Goal: Task Accomplishment & Management: Complete application form

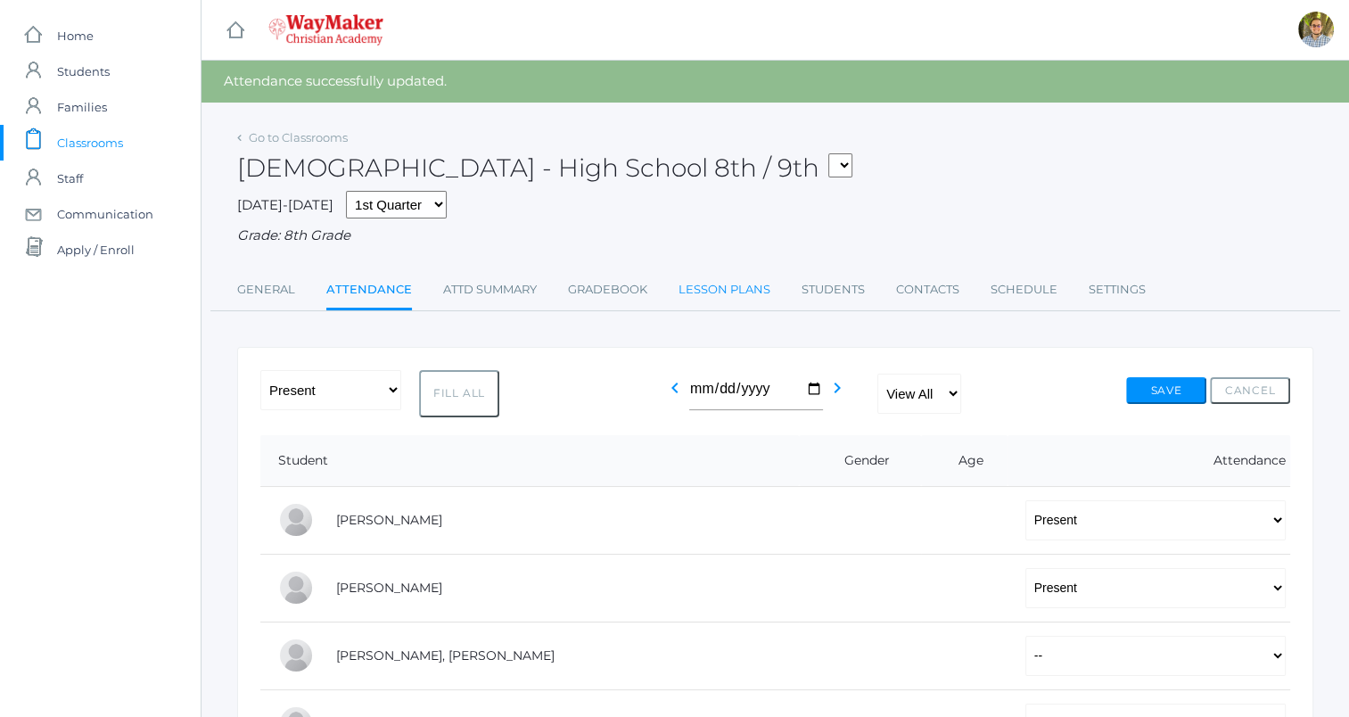
click at [743, 288] on link "Lesson Plans" at bounding box center [725, 290] width 92 height 36
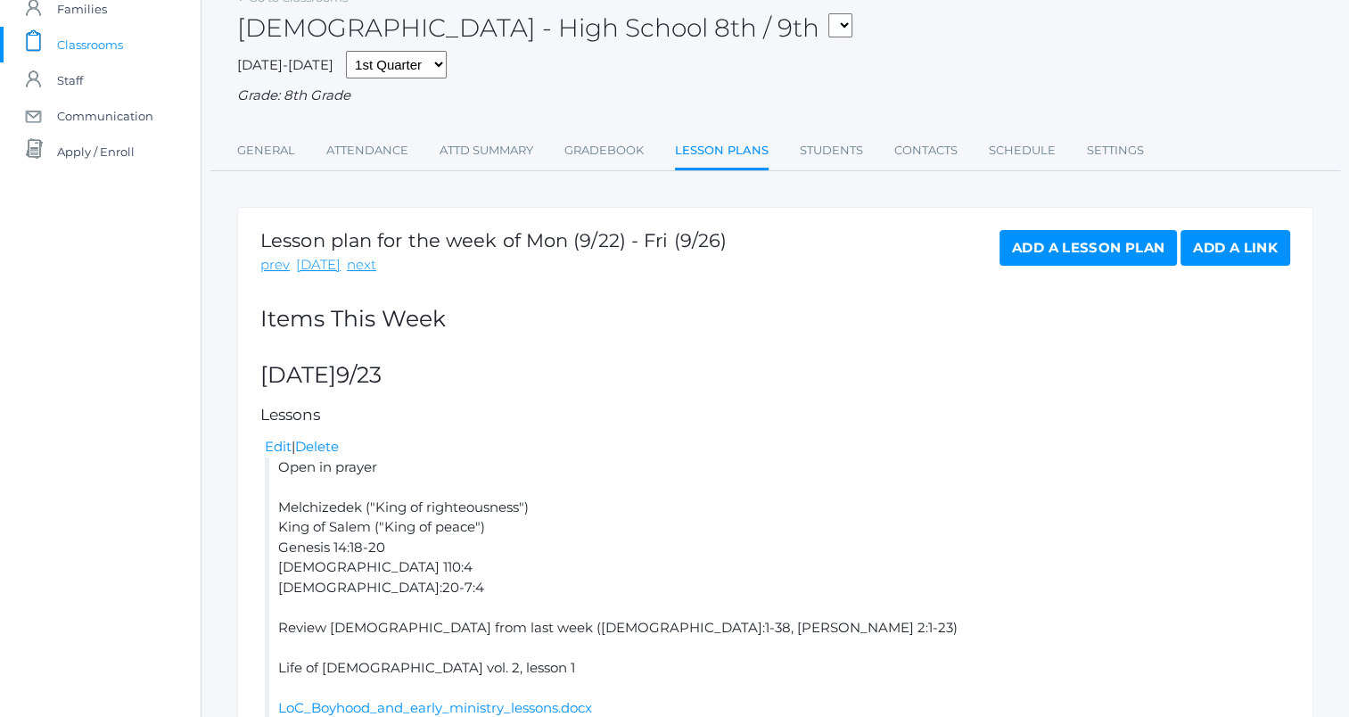
scroll to position [91, 0]
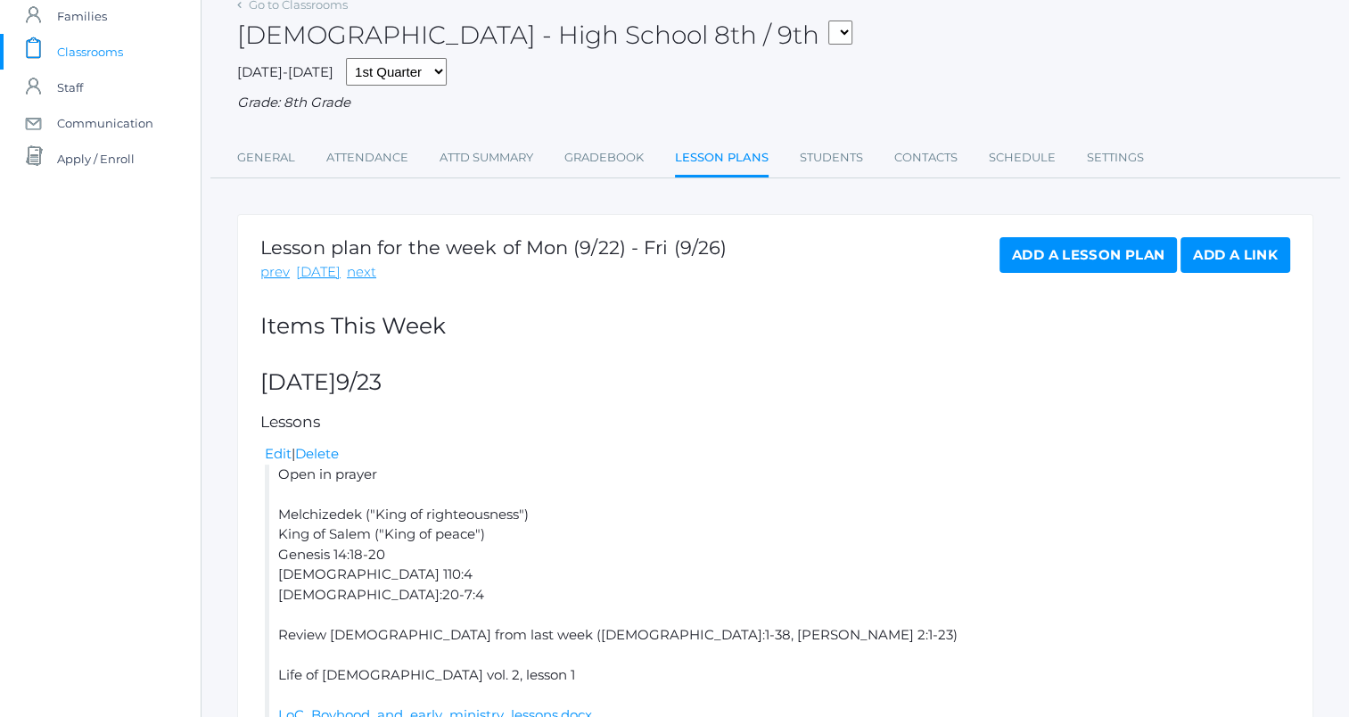
click at [80, 50] on span "Classrooms" at bounding box center [90, 52] width 66 height 36
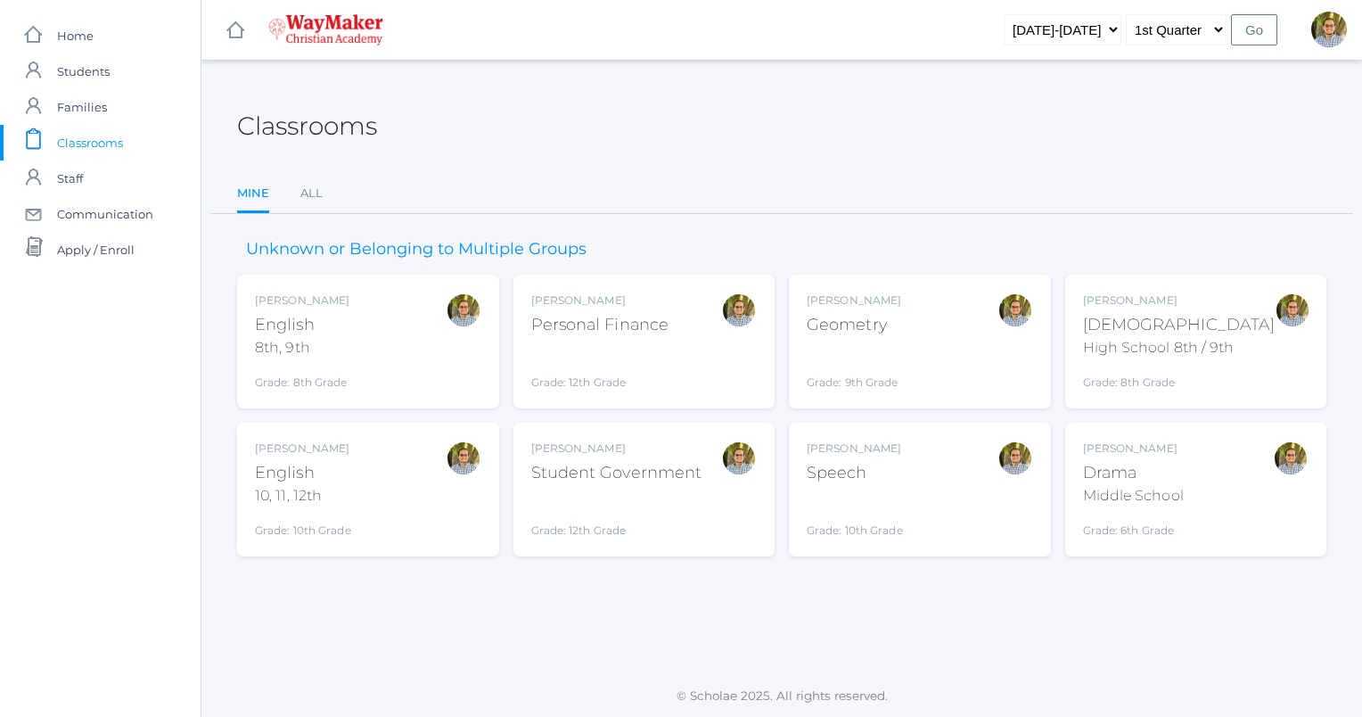
click at [399, 346] on div "Kylen Braileanu English 8th, 9th Grade: 8th Grade 08ENGLISH" at bounding box center [368, 341] width 226 height 98
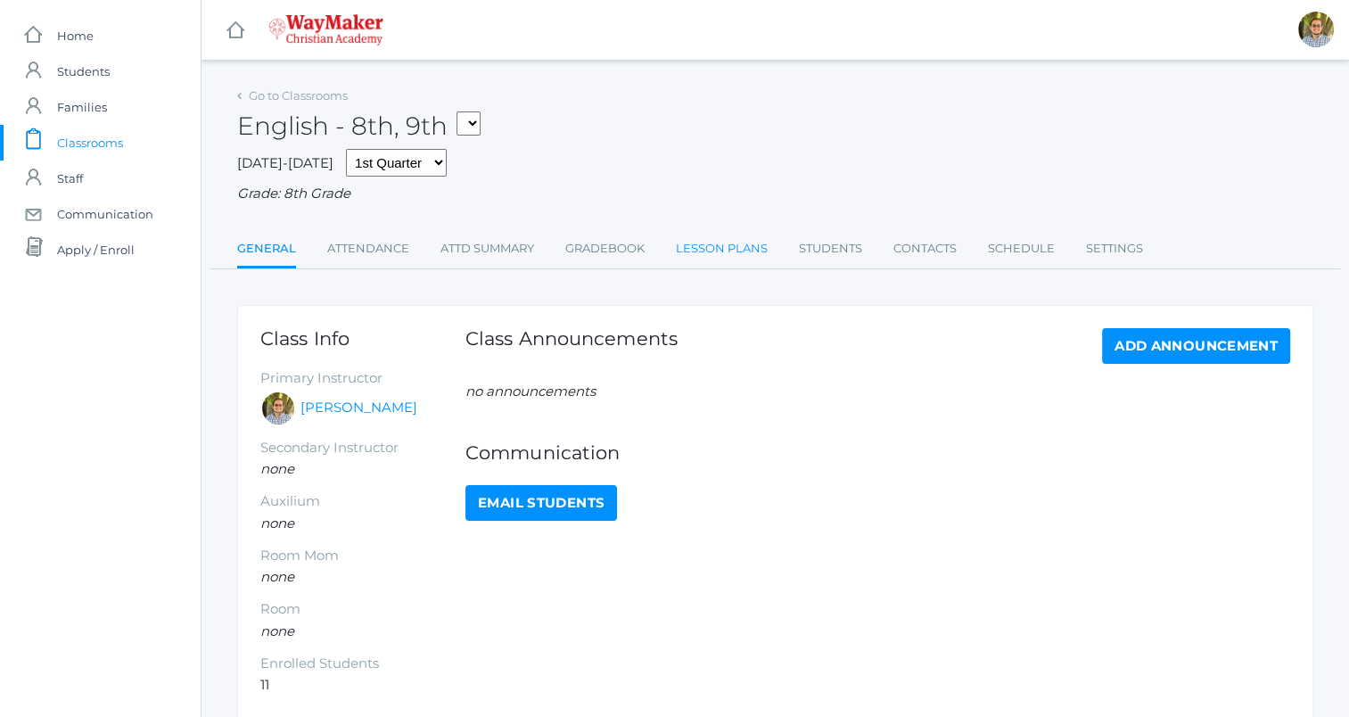
click at [717, 238] on link "Lesson Plans" at bounding box center [722, 249] width 92 height 36
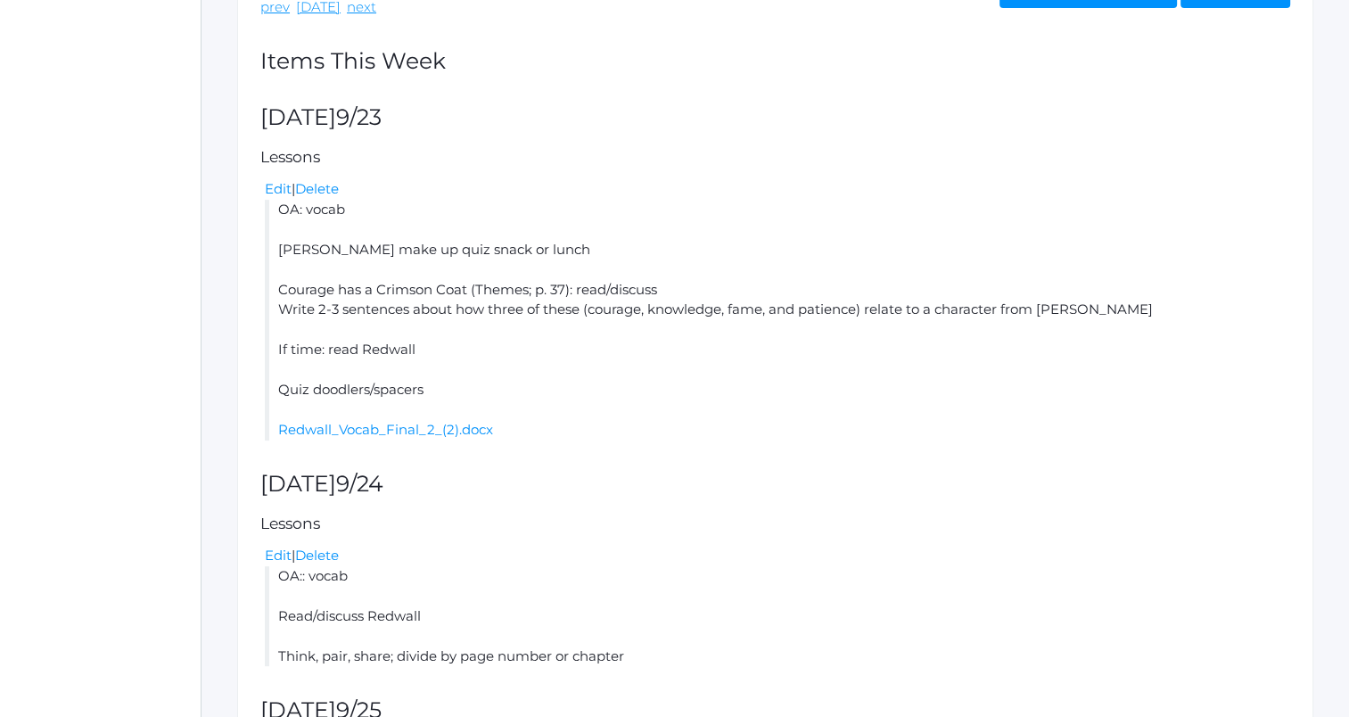
scroll to position [357, 0]
click at [435, 428] on link "Redwall_Vocab_Final_2_(2).docx" at bounding box center [385, 428] width 215 height 17
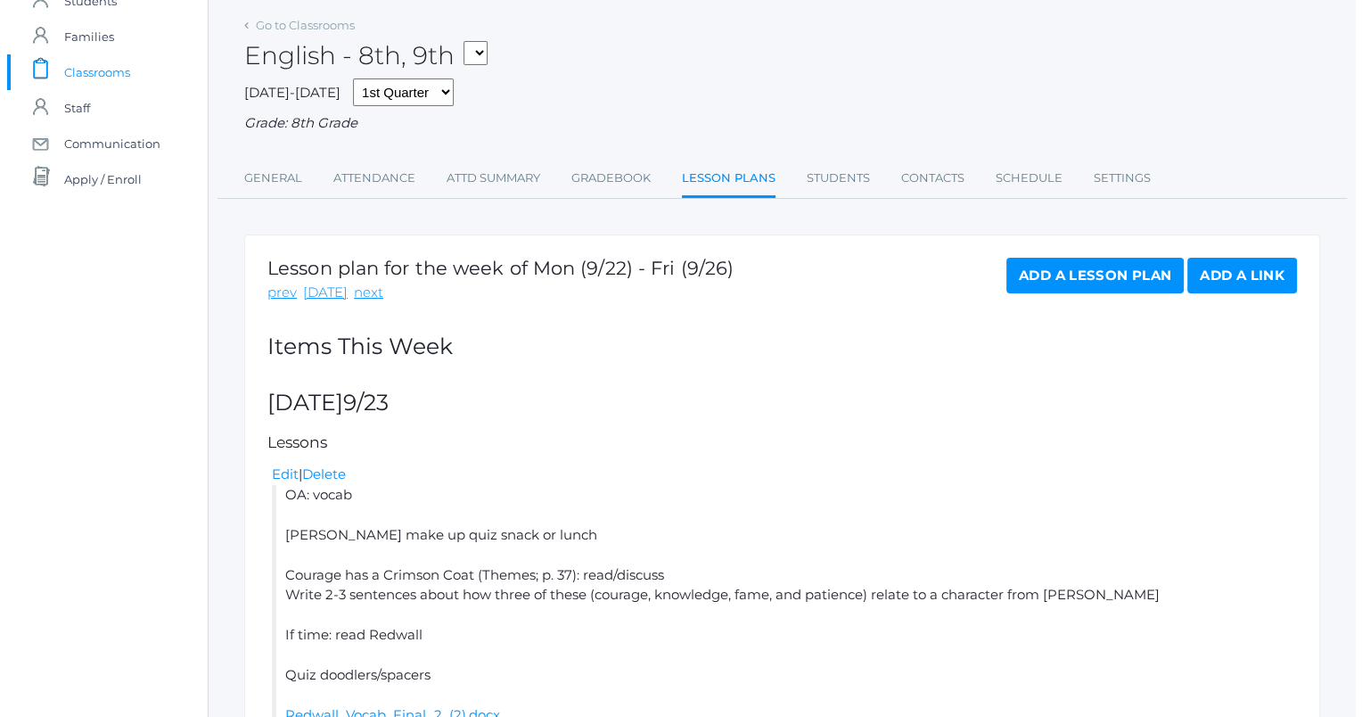
scroll to position [0, 0]
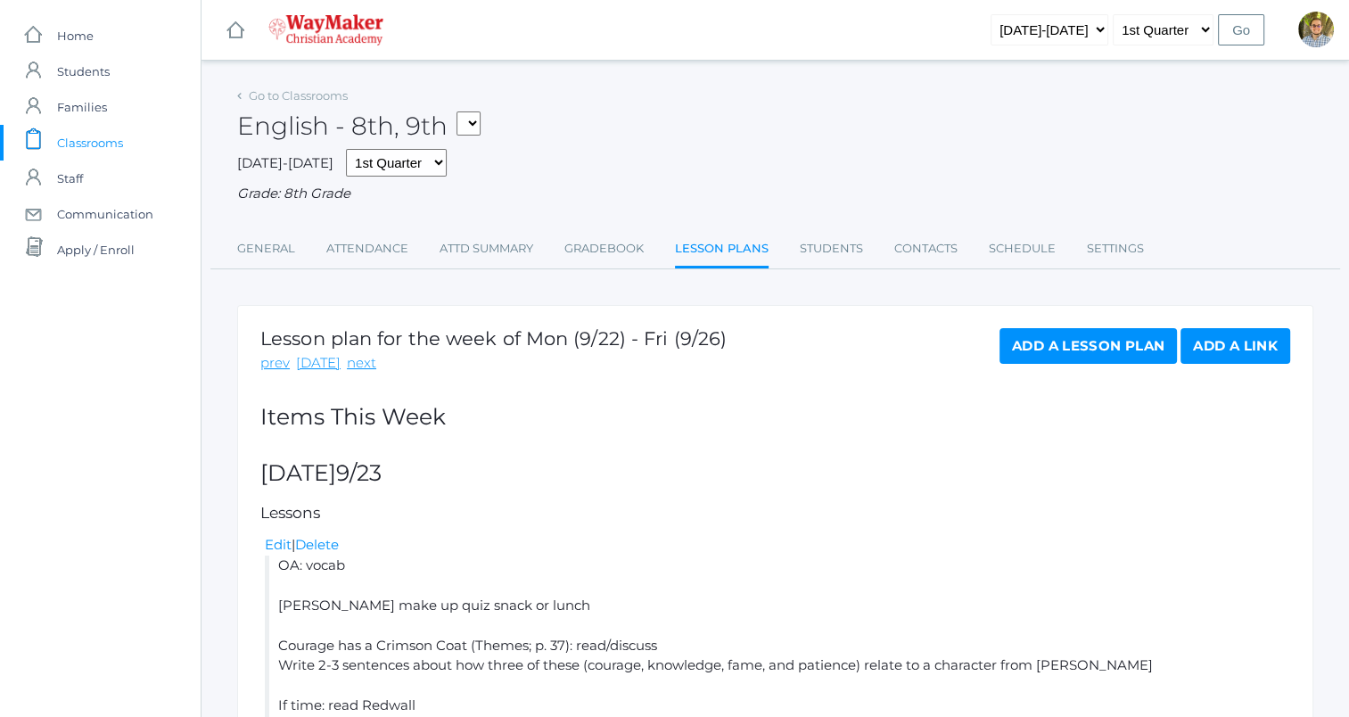
click at [96, 139] on span "Classrooms" at bounding box center [90, 143] width 66 height 36
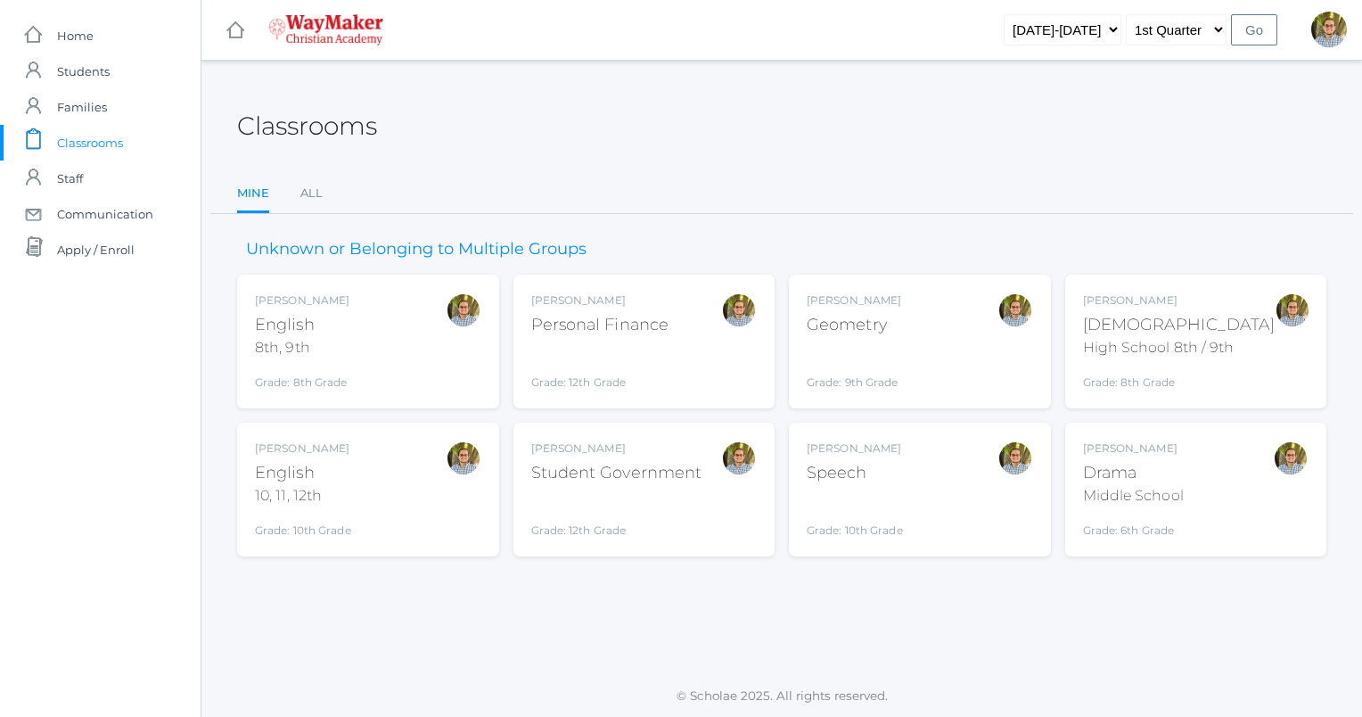
click at [1188, 303] on div "Kylen Braileanu" at bounding box center [1179, 300] width 193 height 16
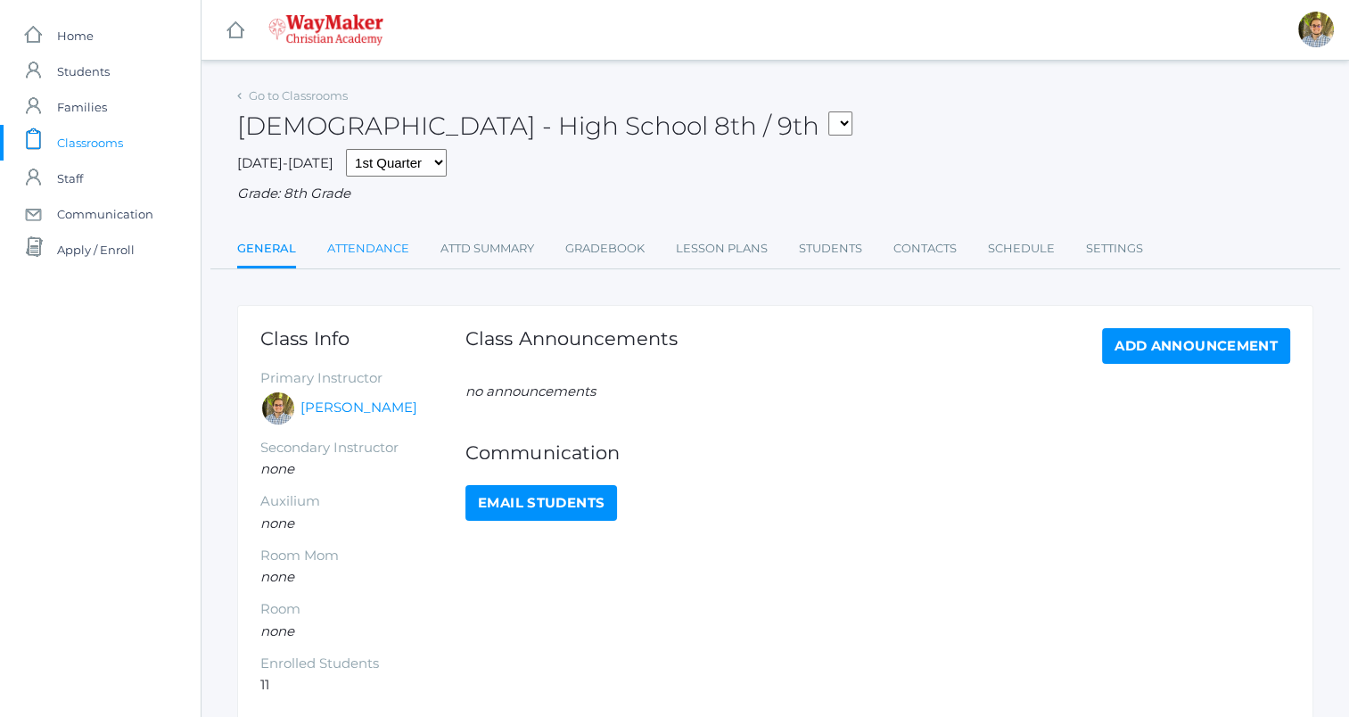
click at [376, 253] on link "Attendance" at bounding box center [368, 249] width 82 height 36
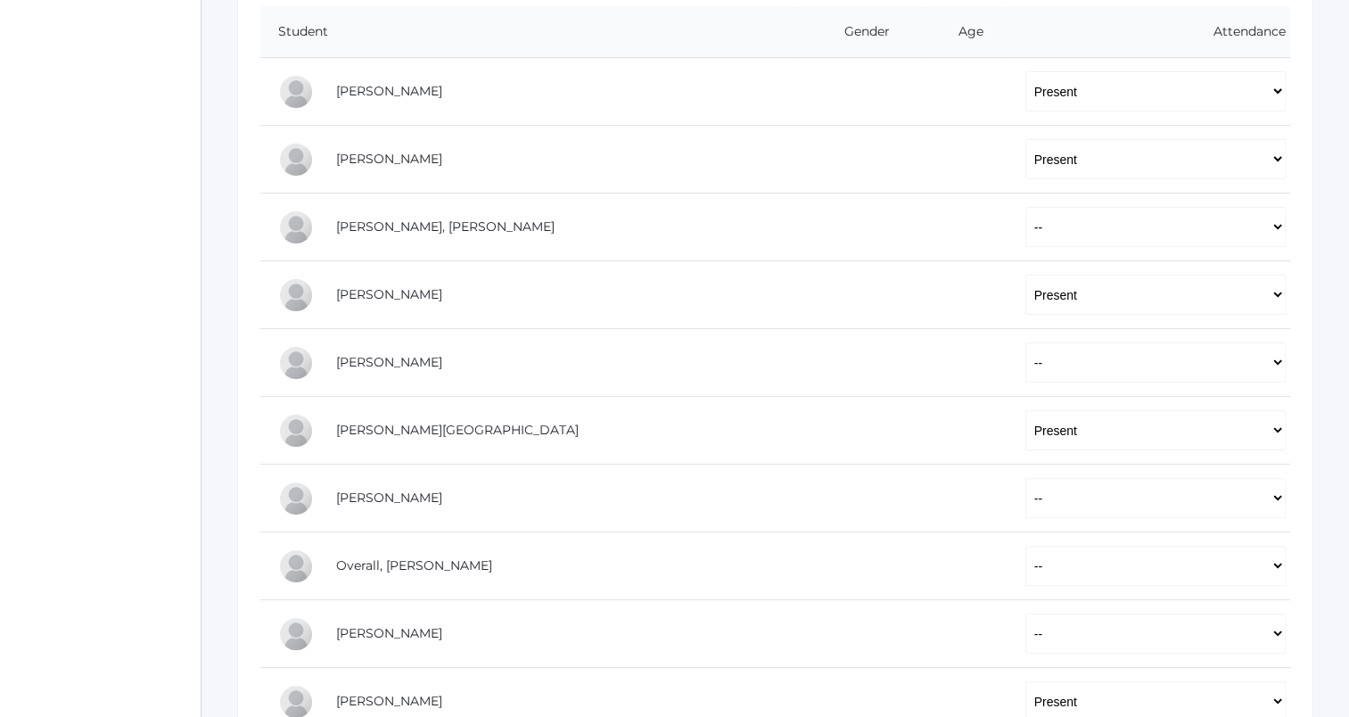
scroll to position [399, 0]
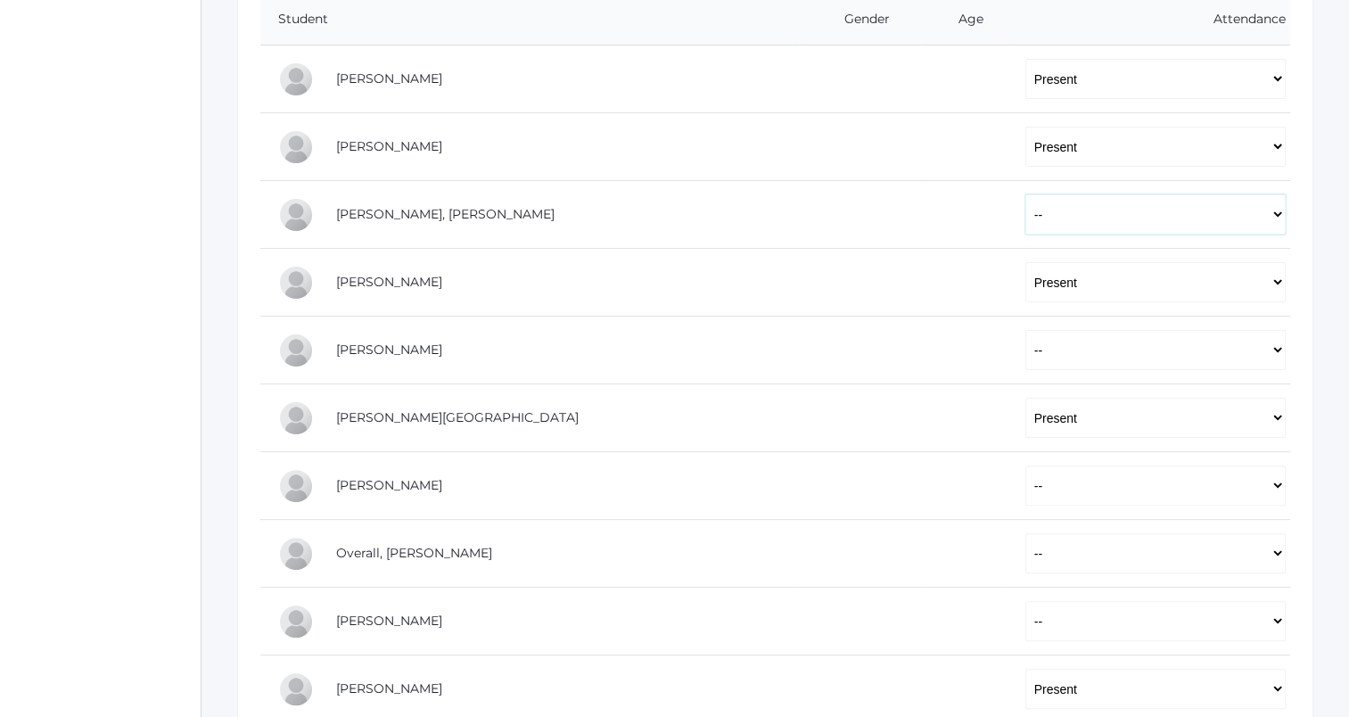
click at [1025, 210] on select "-- Present Tardy Excused Tardy Unexcused Absent Excused Absent Unexcused" at bounding box center [1155, 214] width 260 height 40
select select "TE"
click at [1025, 194] on select "-- Present Tardy Excused Tardy Unexcused Absent Excused Absent Unexcused" at bounding box center [1155, 214] width 260 height 40
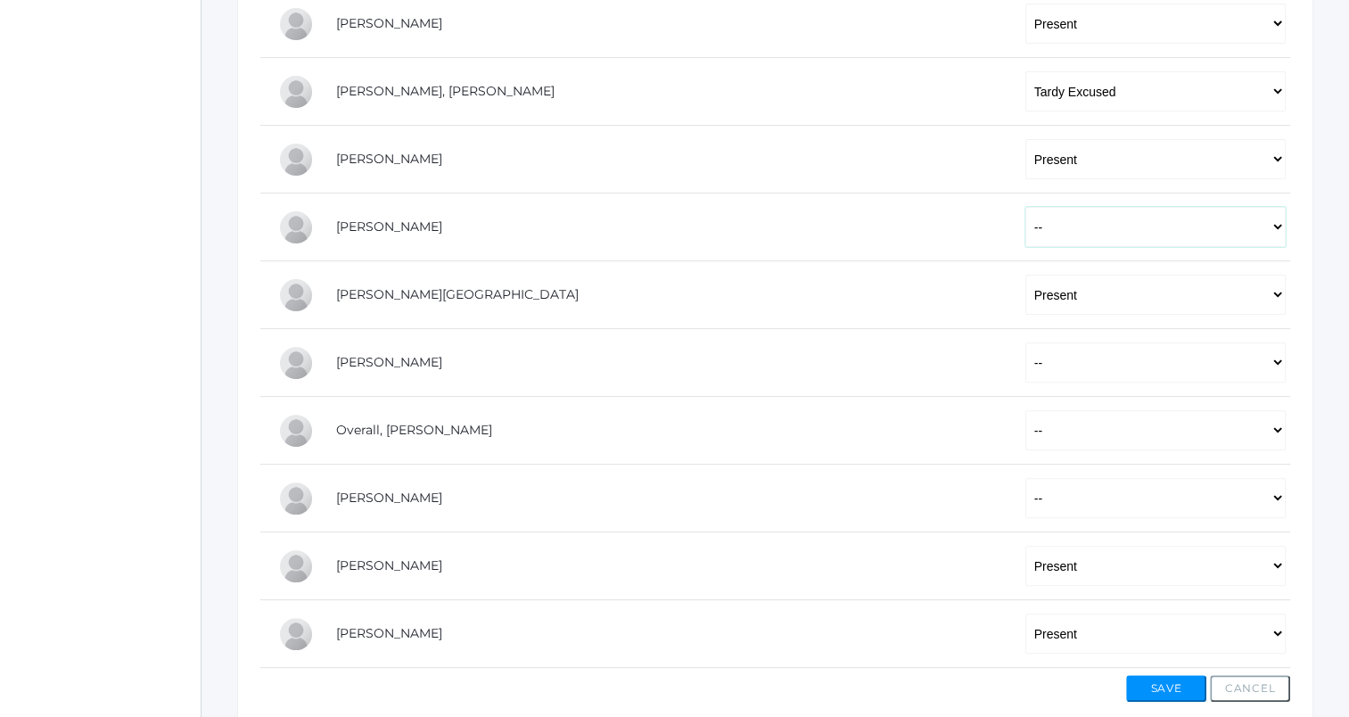
click at [1025, 238] on select "-- Present Tardy Excused Tardy Unexcused Absent Excused Absent Unexcused" at bounding box center [1155, 227] width 260 height 40
select select "TE"
click at [1025, 207] on select "-- Present Tardy Excused Tardy Unexcused Absent Excused Absent Unexcused" at bounding box center [1155, 227] width 260 height 40
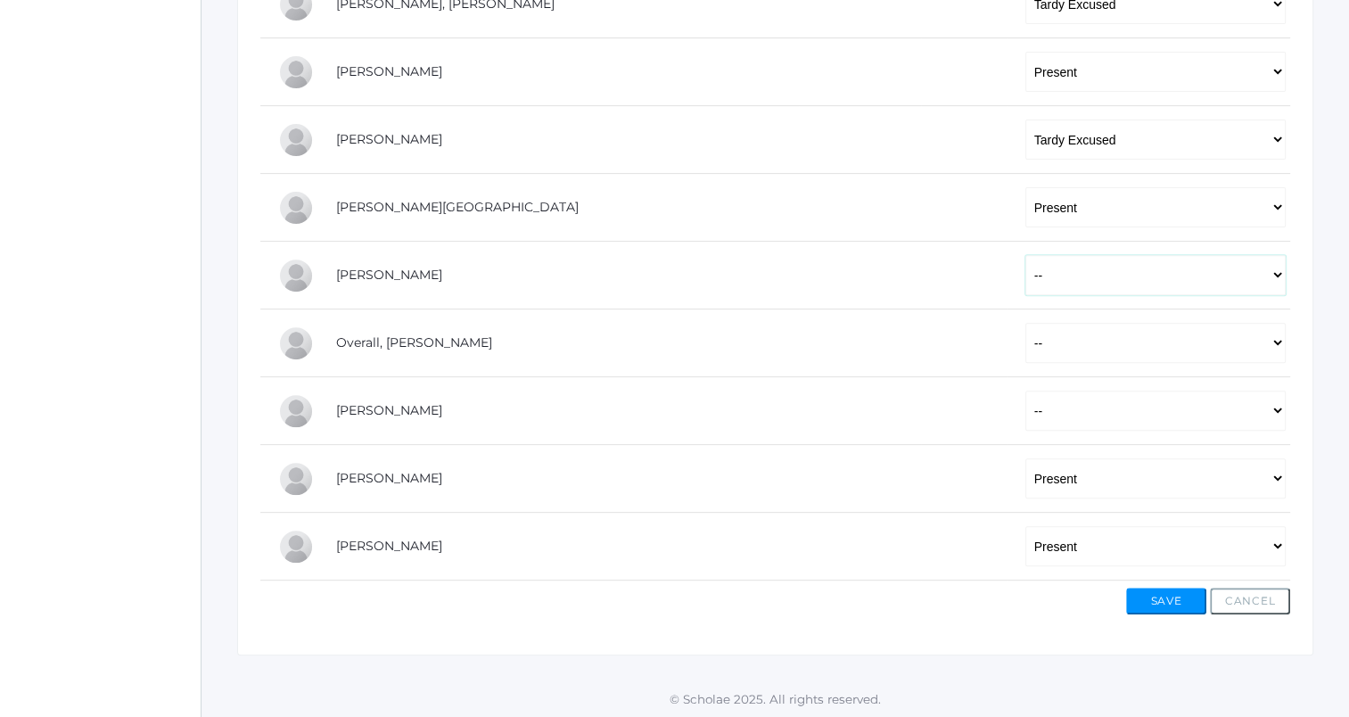
click at [1025, 275] on select "-- Present Tardy Excused Tardy Unexcused Absent Excused Absent Unexcused" at bounding box center [1155, 275] width 260 height 40
select select "TE"
click at [1025, 255] on select "-- Present Tardy Excused Tardy Unexcused Absent Excused Absent Unexcused" at bounding box center [1155, 275] width 260 height 40
click at [1025, 352] on select "-- Present Tardy Excused Tardy Unexcused Absent Excused Absent Unexcused" at bounding box center [1155, 343] width 260 height 40
select select "AE"
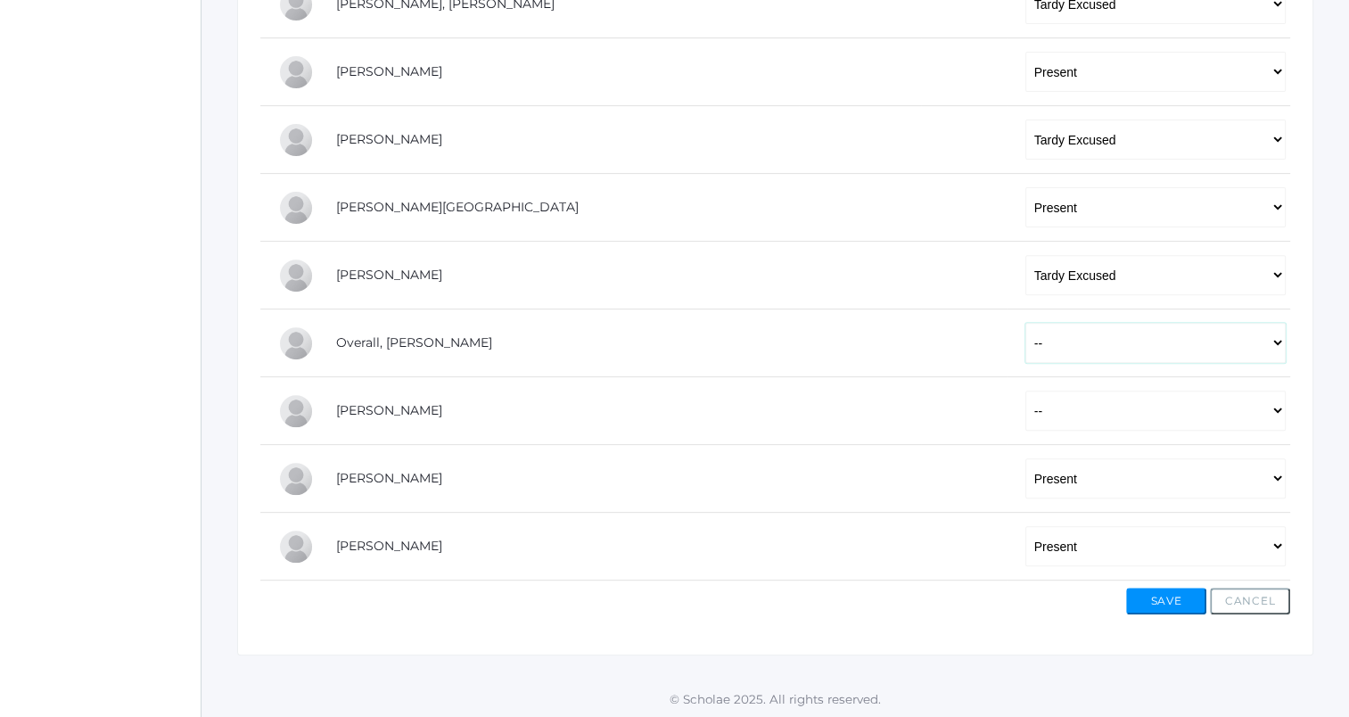
click at [1025, 323] on select "-- Present Tardy Excused Tardy Unexcused Absent Excused Absent Unexcused" at bounding box center [1155, 343] width 260 height 40
click at [1025, 408] on select "-- Present Tardy Excused Tardy Unexcused Absent Excused Absent Unexcused" at bounding box center [1155, 411] width 260 height 40
select select "TE"
click at [1025, 391] on select "-- Present Tardy Excused Tardy Unexcused Absent Excused Absent Unexcused" at bounding box center [1155, 411] width 260 height 40
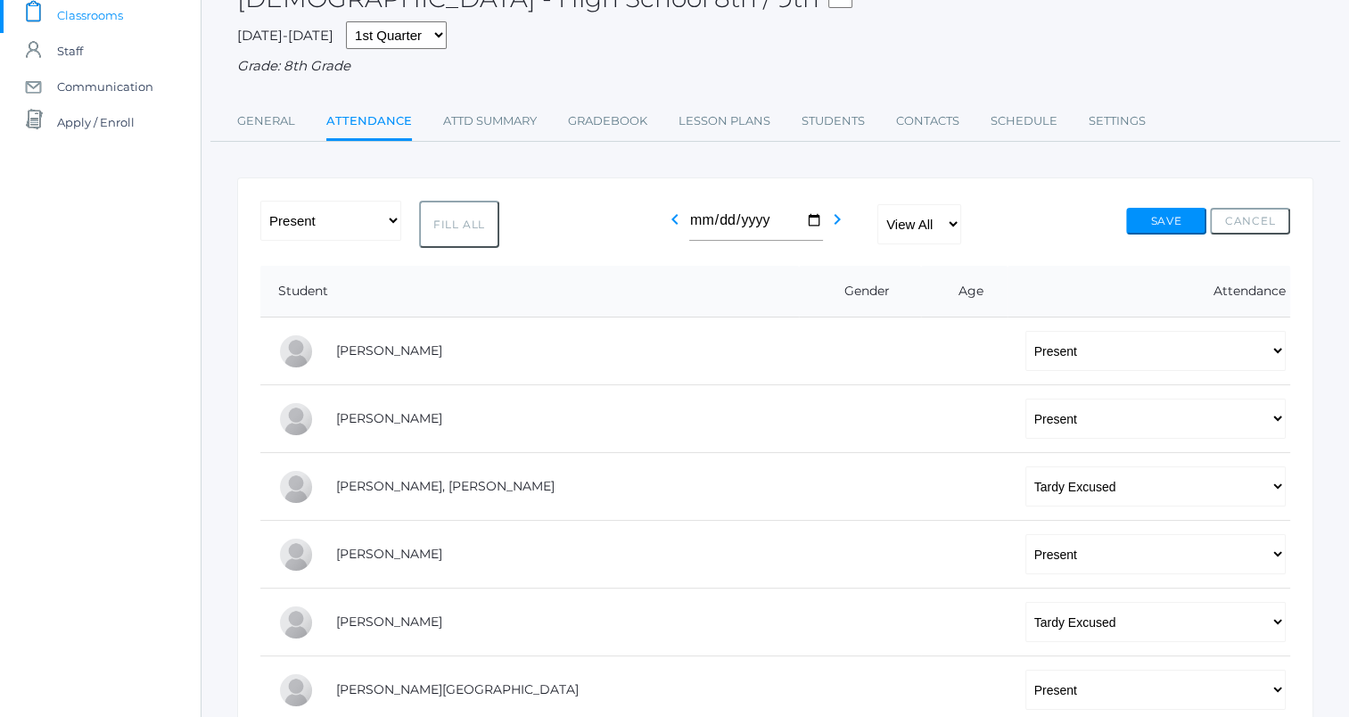
scroll to position [114, 0]
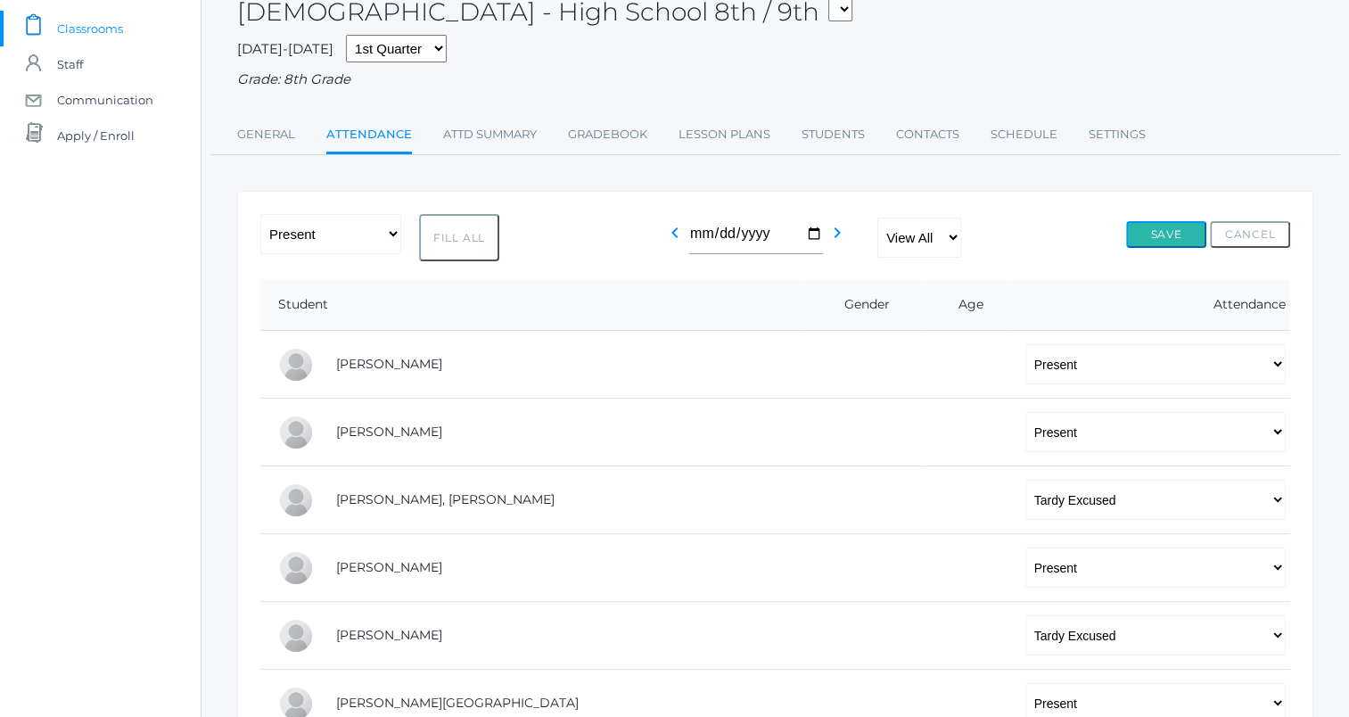
click at [1152, 238] on button "Save" at bounding box center [1166, 234] width 80 height 27
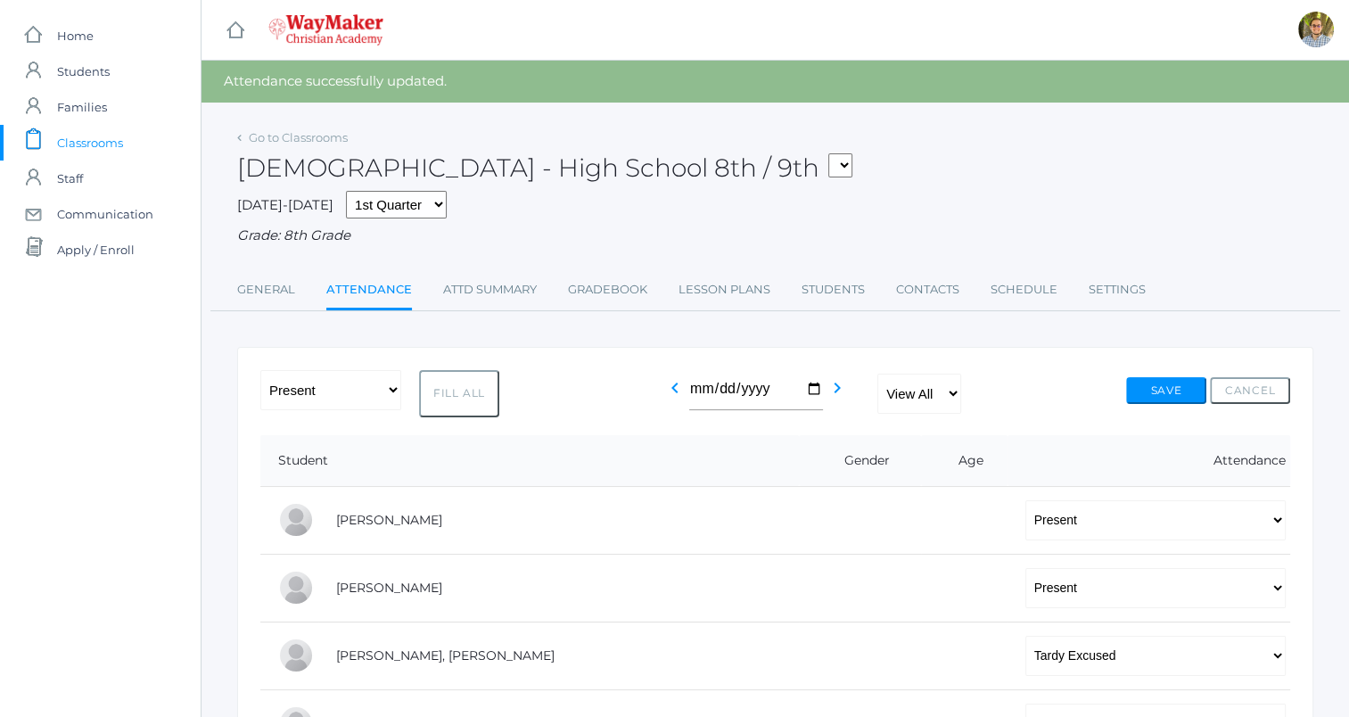
click at [78, 143] on span "Classrooms" at bounding box center [90, 143] width 66 height 36
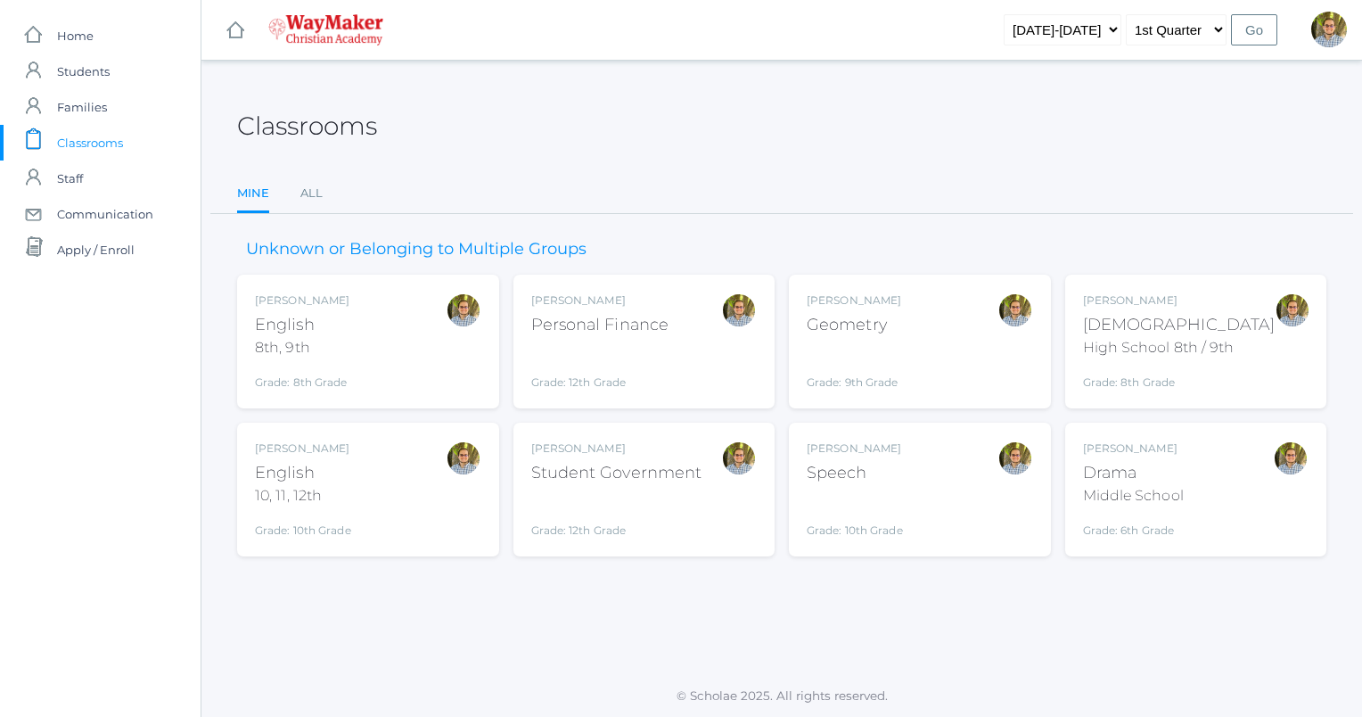
click at [414, 335] on div "Kylen Braileanu English 8th, 9th Grade: 8th Grade 08ENGLISH" at bounding box center [368, 341] width 226 height 98
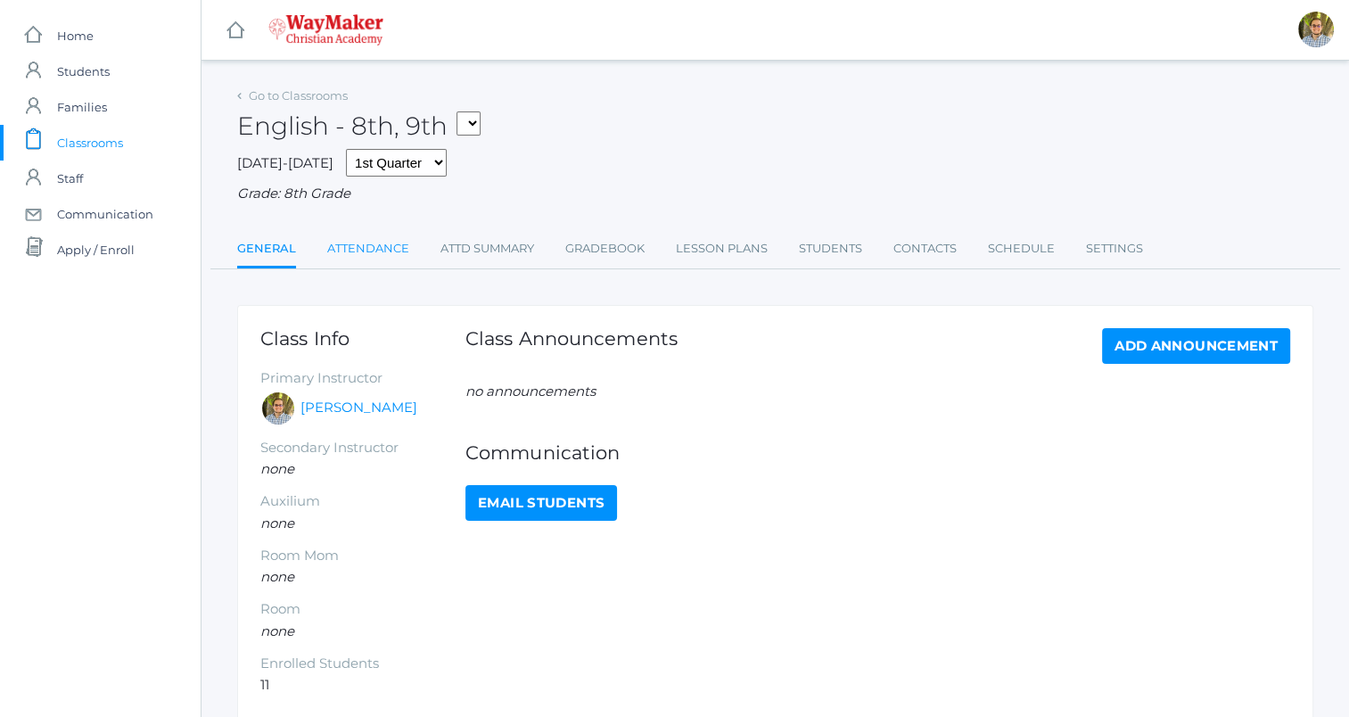
click at [367, 239] on link "Attendance" at bounding box center [368, 249] width 82 height 36
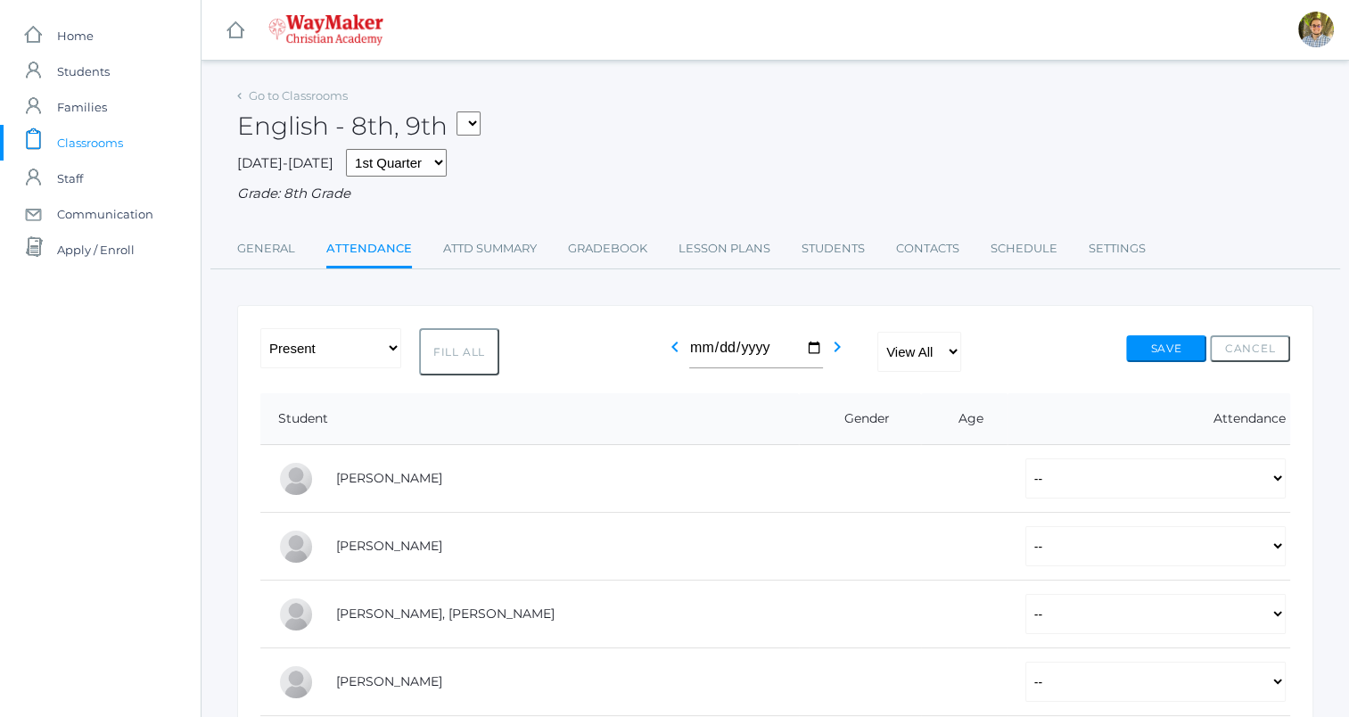
click at [464, 358] on button "Fill All" at bounding box center [459, 351] width 80 height 47
select select "P"
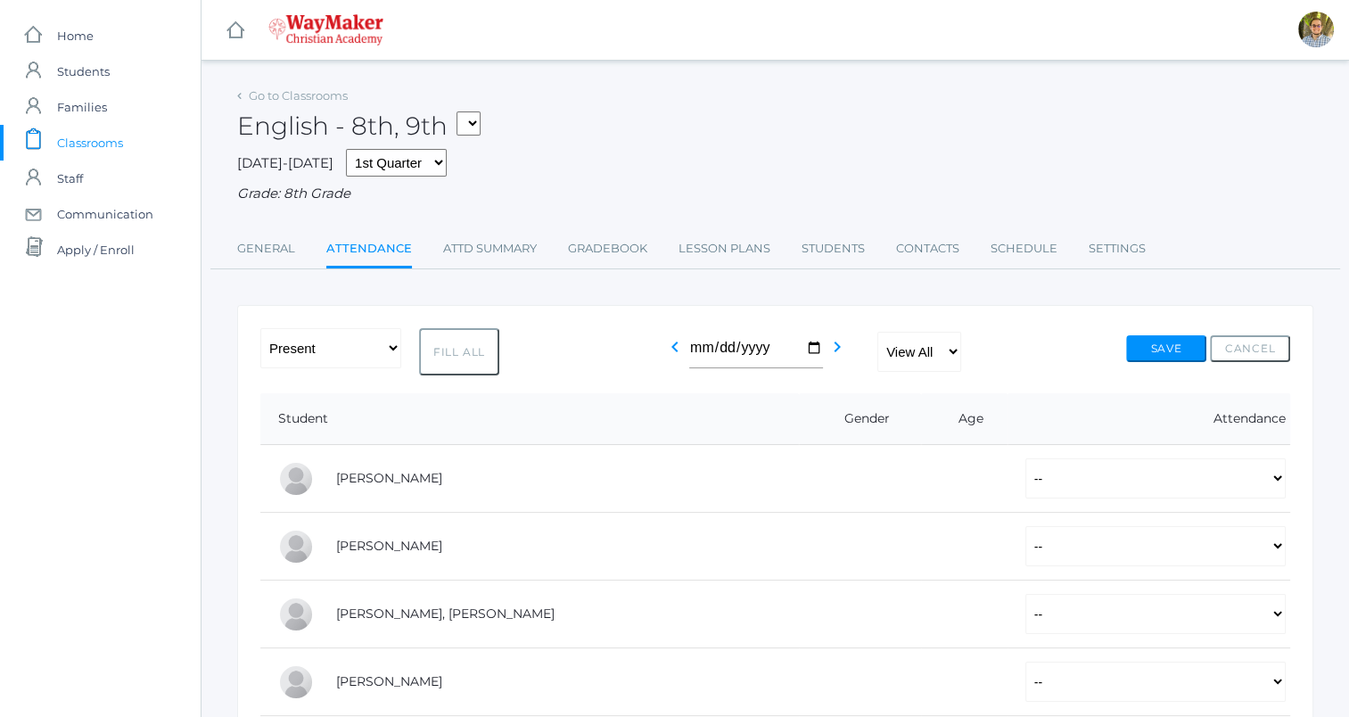
select select "P"
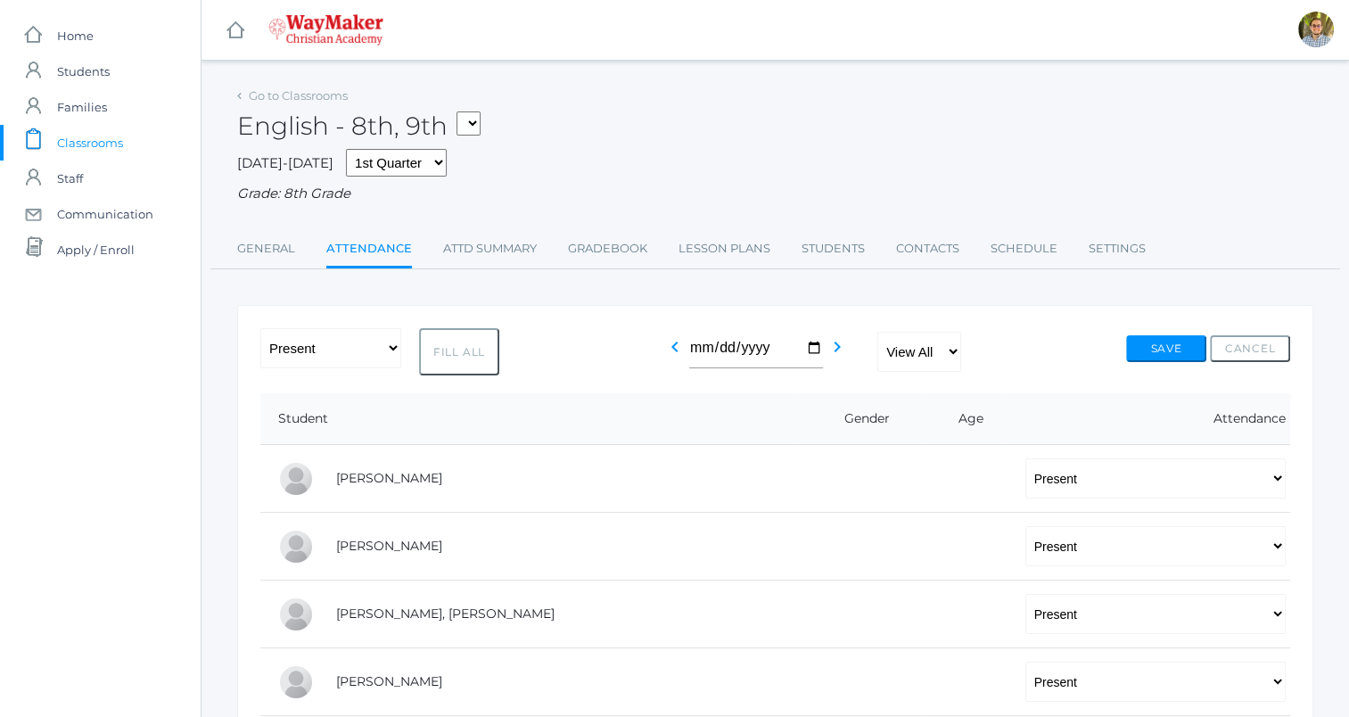
select select "P"
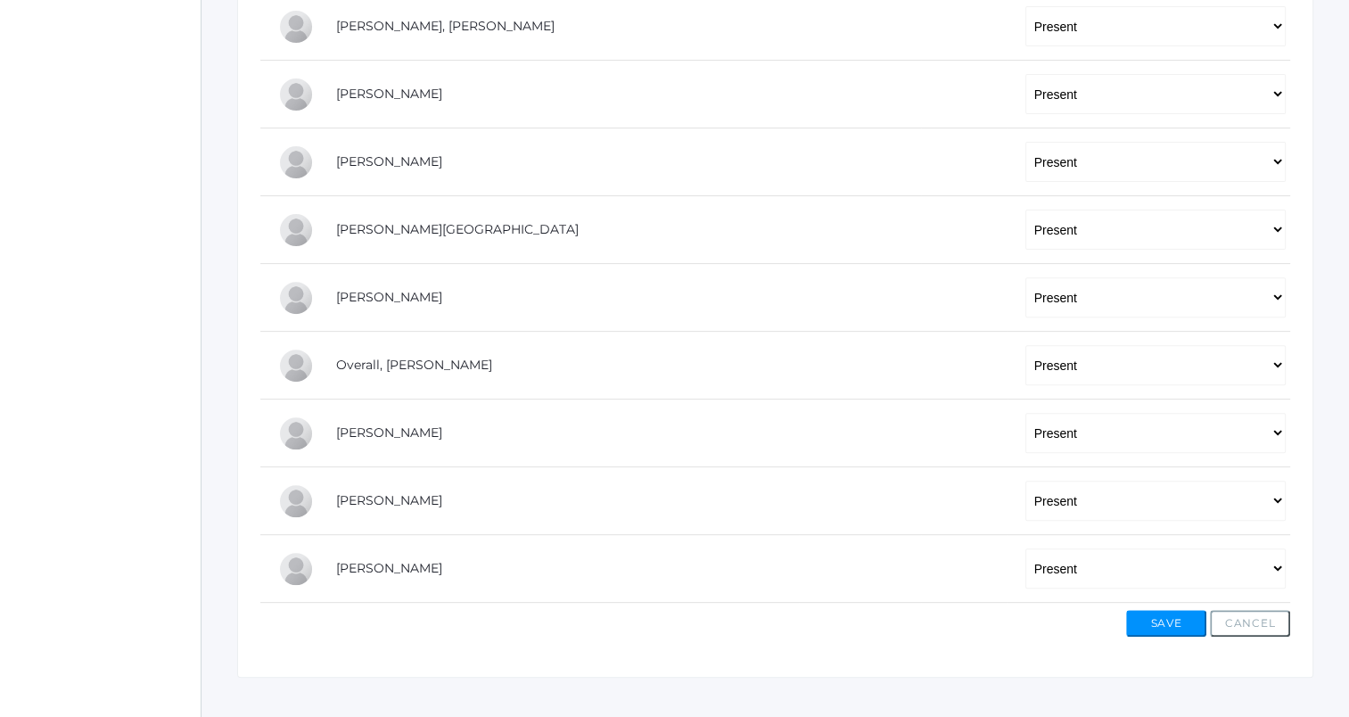
scroll to position [610, 0]
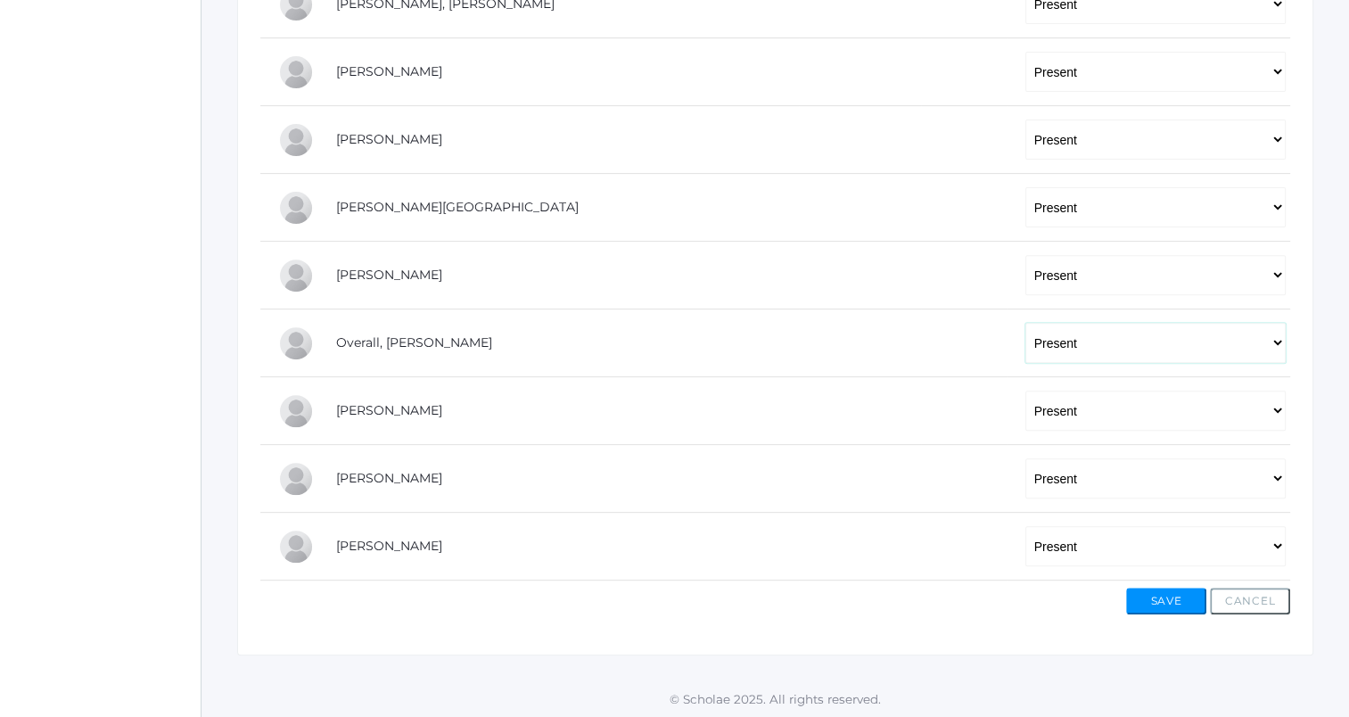
click at [1067, 354] on select "-- Present Tardy Excused Tardy Unexcused Absent Excused Absent Unexcused" at bounding box center [1155, 343] width 260 height 40
select select "AE"
click at [1025, 323] on select "-- Present Tardy Excused Tardy Unexcused Absent Excused Absent Unexcused" at bounding box center [1155, 343] width 260 height 40
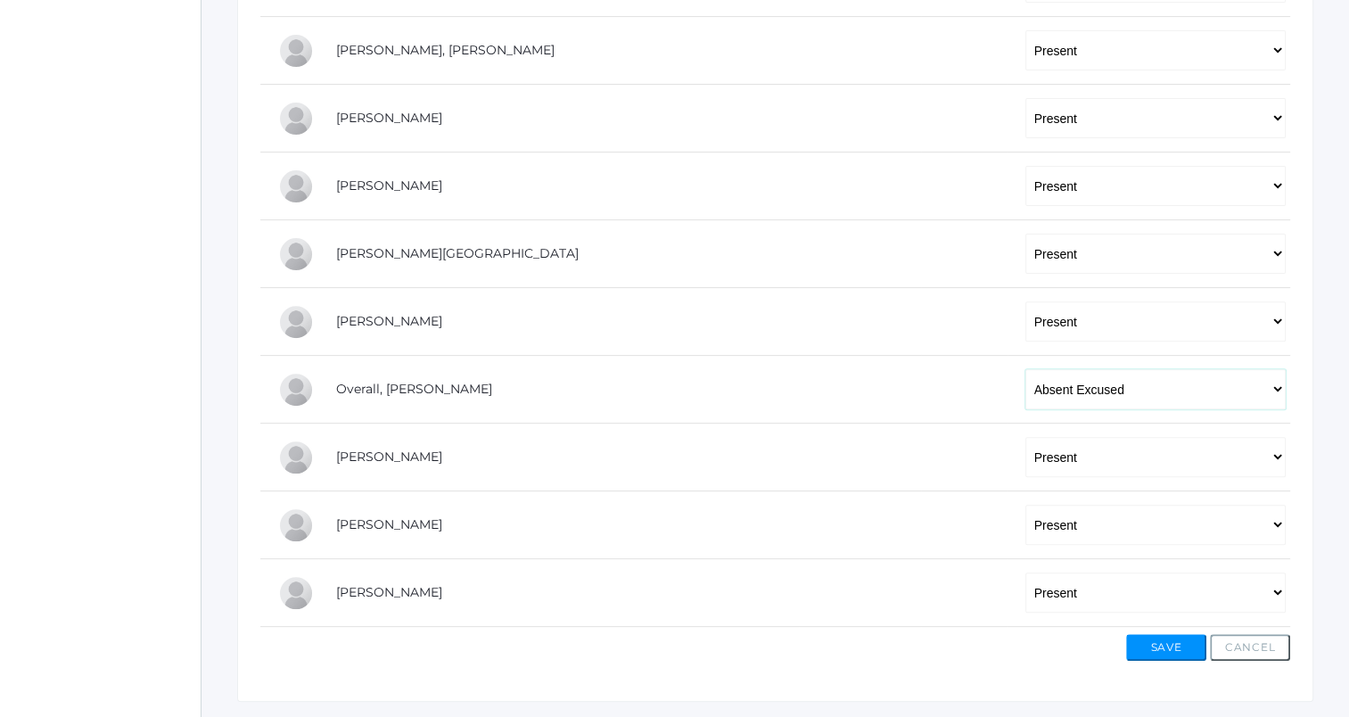
scroll to position [560, 0]
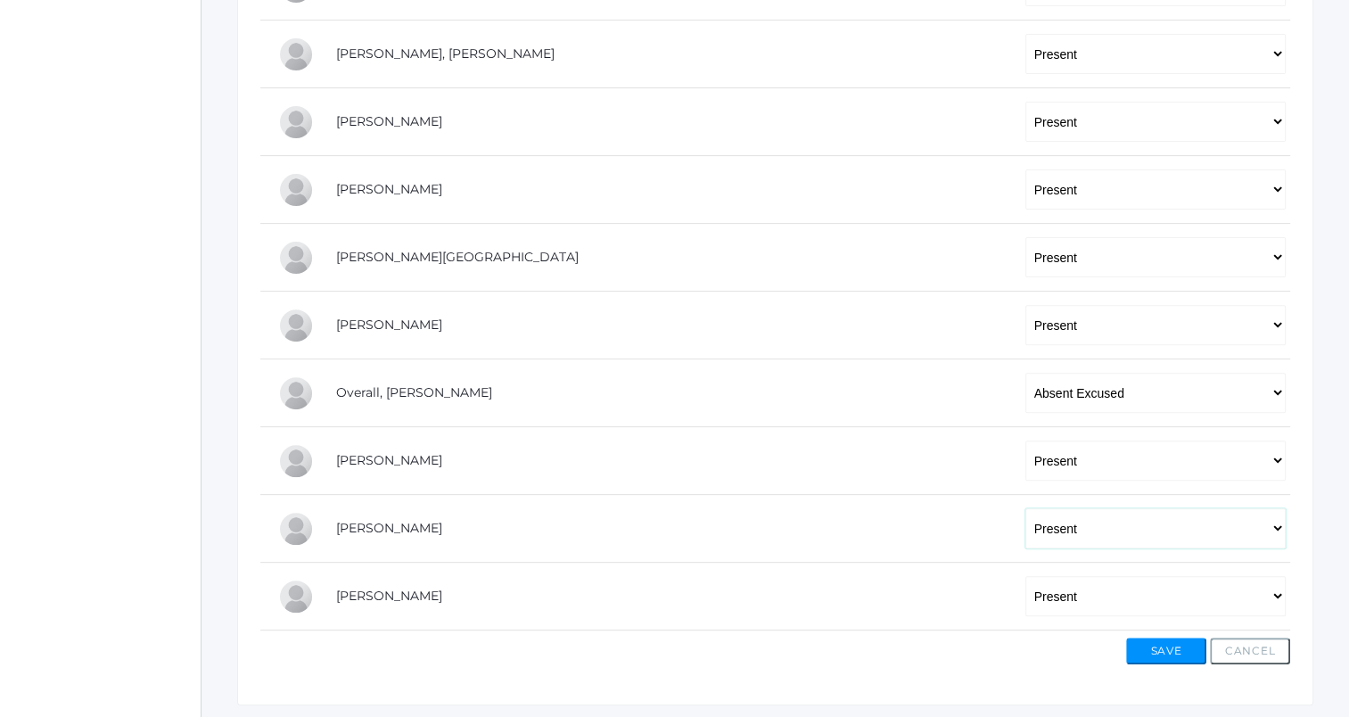
click at [1025, 513] on select "-- Present Tardy Excused Tardy Unexcused Absent Excused Absent Unexcused" at bounding box center [1155, 528] width 260 height 40
select select "TE"
click at [1025, 508] on select "-- Present Tardy Excused Tardy Unexcused Absent Excused Absent Unexcused" at bounding box center [1155, 528] width 260 height 40
click at [1158, 649] on button "Save" at bounding box center [1166, 651] width 80 height 27
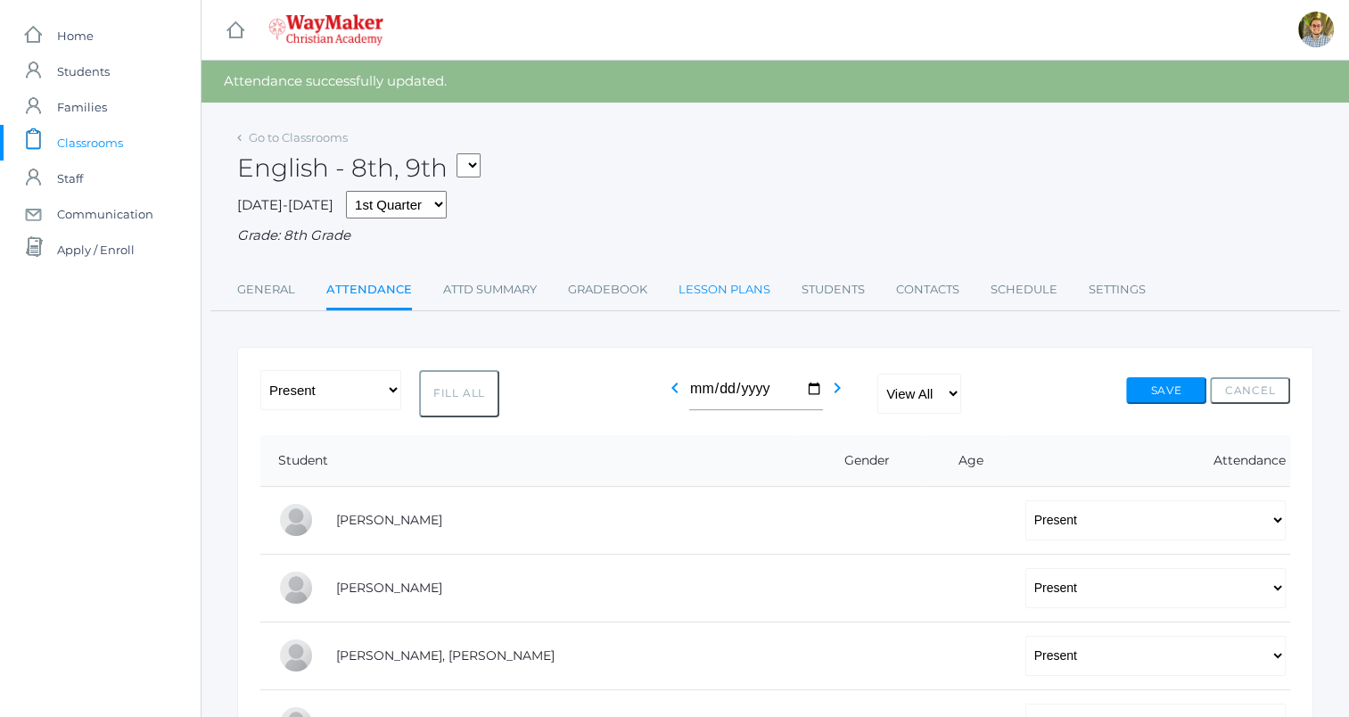
click at [696, 295] on link "Lesson Plans" at bounding box center [725, 290] width 92 height 36
